Goal: Information Seeking & Learning: Learn about a topic

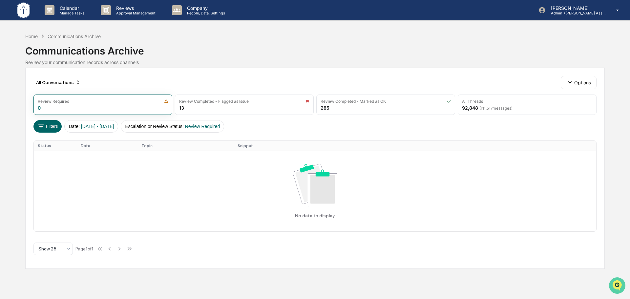
click at [618, 285] on icon "Open customer support" at bounding box center [617, 293] width 16 height 16
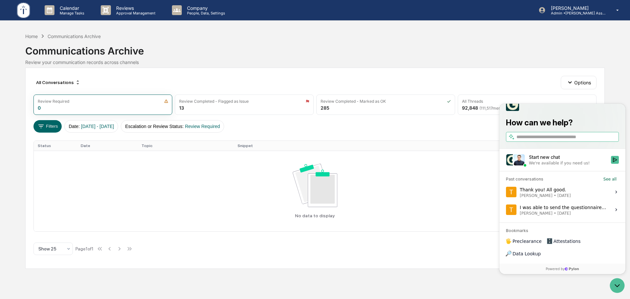
click at [521, 140] on input "search" at bounding box center [566, 136] width 101 height 7
type input "**********"
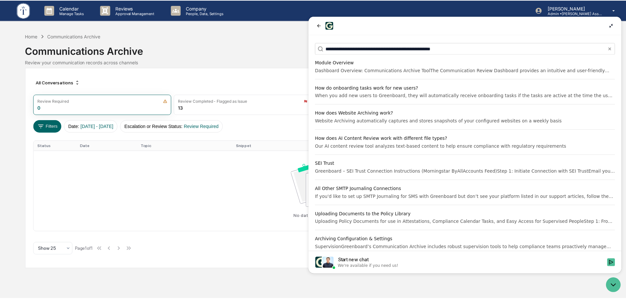
scroll to position [328, 0]
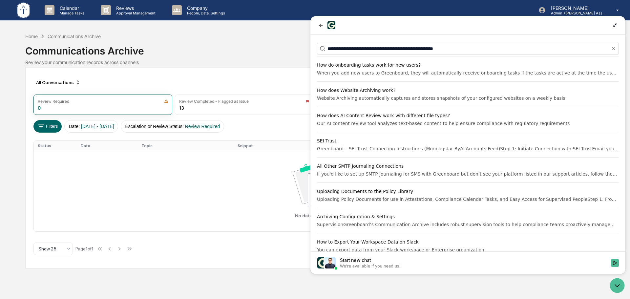
click at [479, 227] on div "SupervisionGreenboard’s Communication Archive includes robust supervision tools…" at bounding box center [468, 224] width 302 height 7
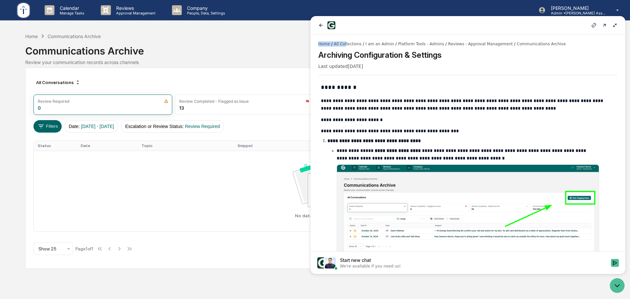
drag, startPoint x: 504, startPoint y: 27, endPoint x: 344, endPoint y: 37, distance: 160.7
click at [344, 37] on div "**********" at bounding box center [467, 145] width 315 height 258
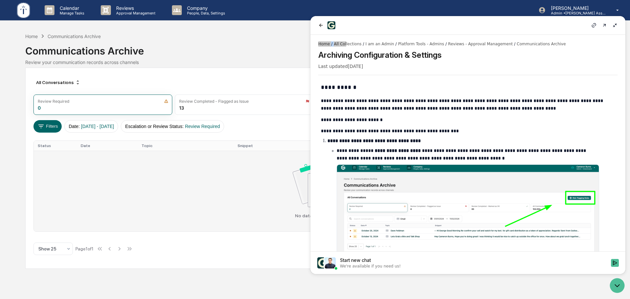
click at [172, 208] on div "No data to display" at bounding box center [315, 191] width 554 height 54
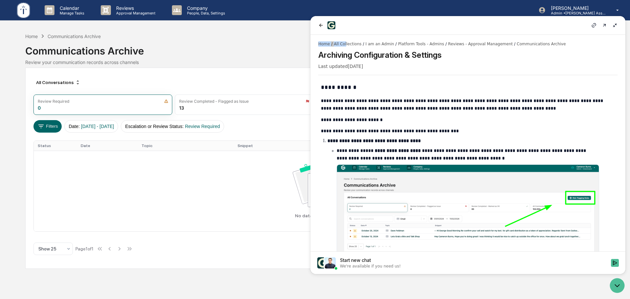
click at [605, 26] on icon at bounding box center [604, 25] width 5 height 5
click at [617, 286] on icon "Open customer support" at bounding box center [617, 285] width 5 height 2
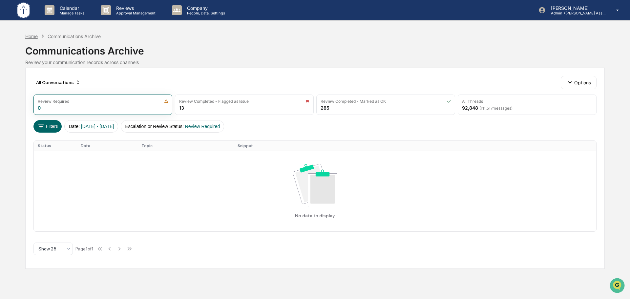
click at [30, 36] on div "Home" at bounding box center [31, 36] width 12 height 6
